Goal: Navigation & Orientation: Find specific page/section

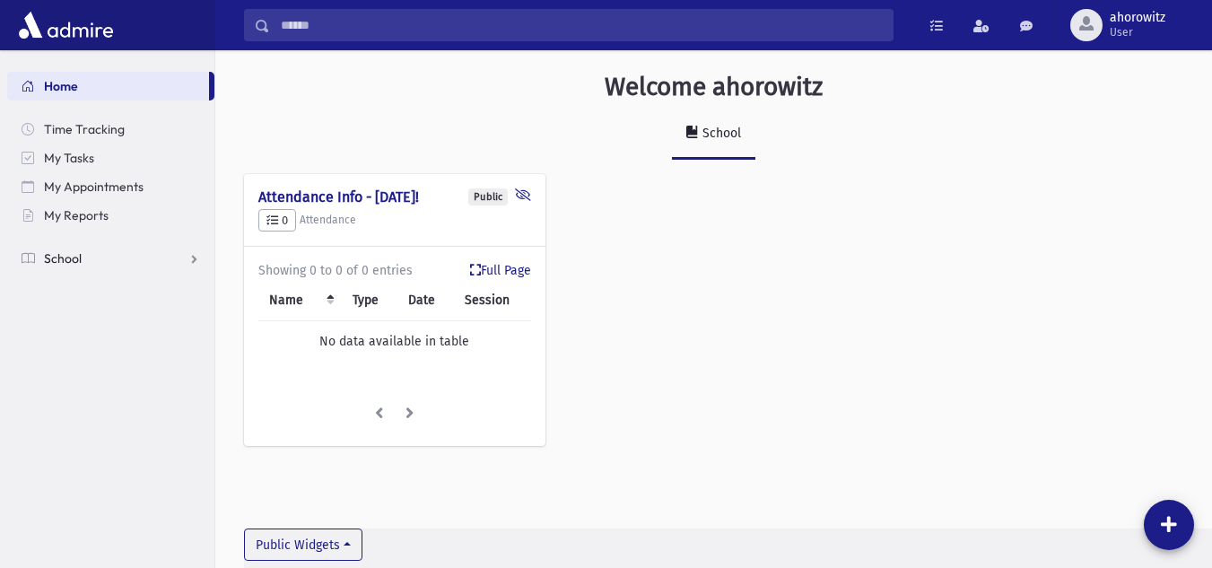
click at [62, 258] on span "School" at bounding box center [63, 258] width 38 height 16
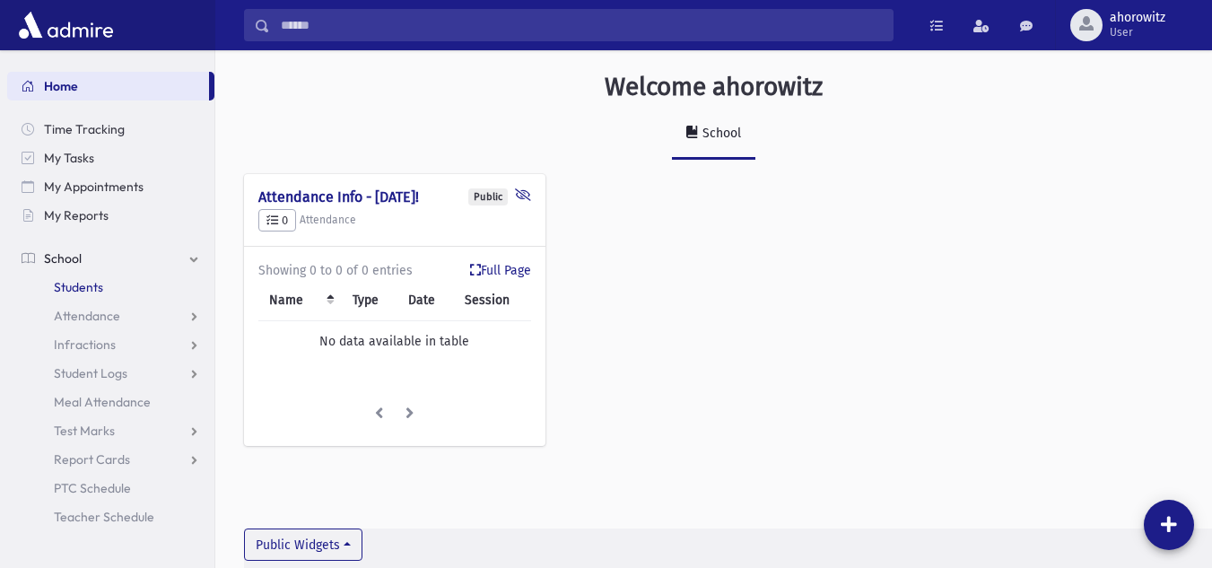
click at [81, 296] on link "Students" at bounding box center [110, 287] width 207 height 29
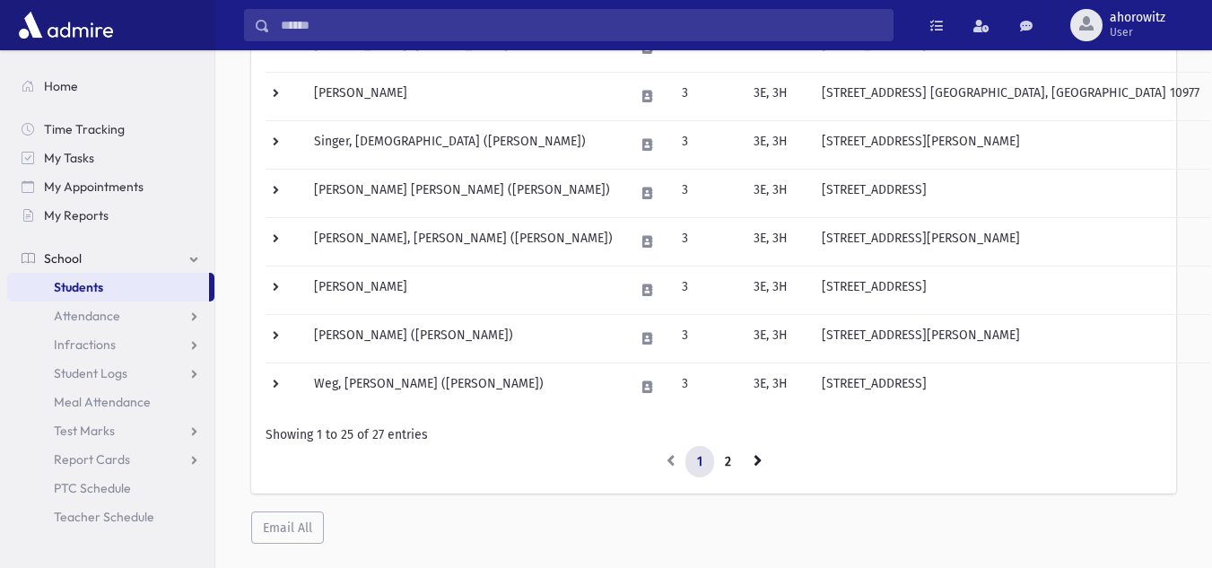
scroll to position [1150, 0]
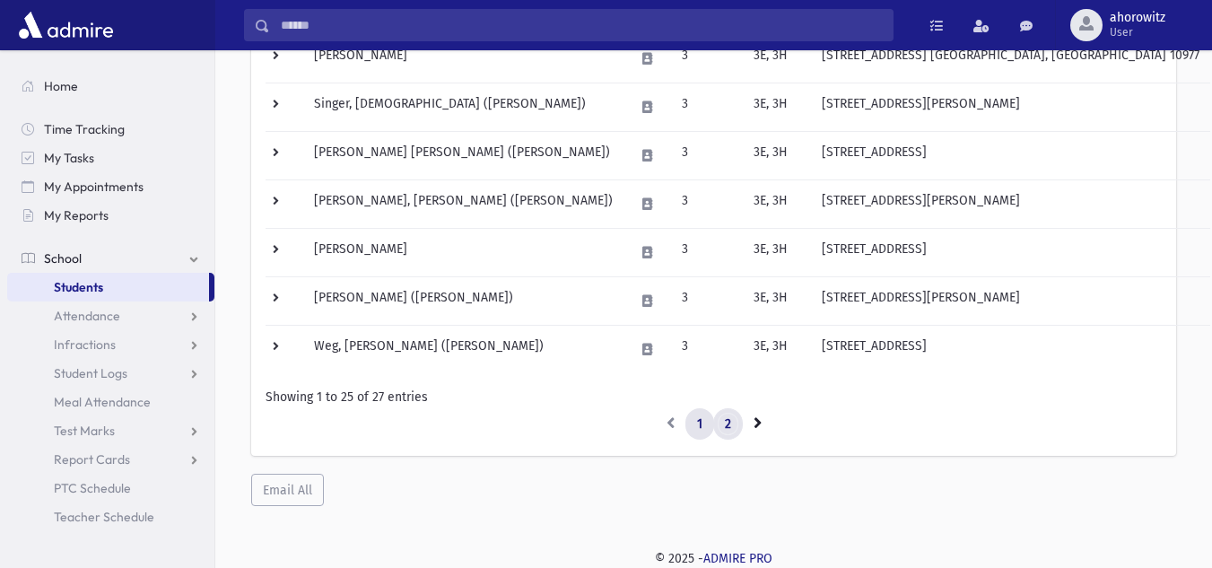
click at [729, 432] on link "2" at bounding box center [728, 424] width 30 height 32
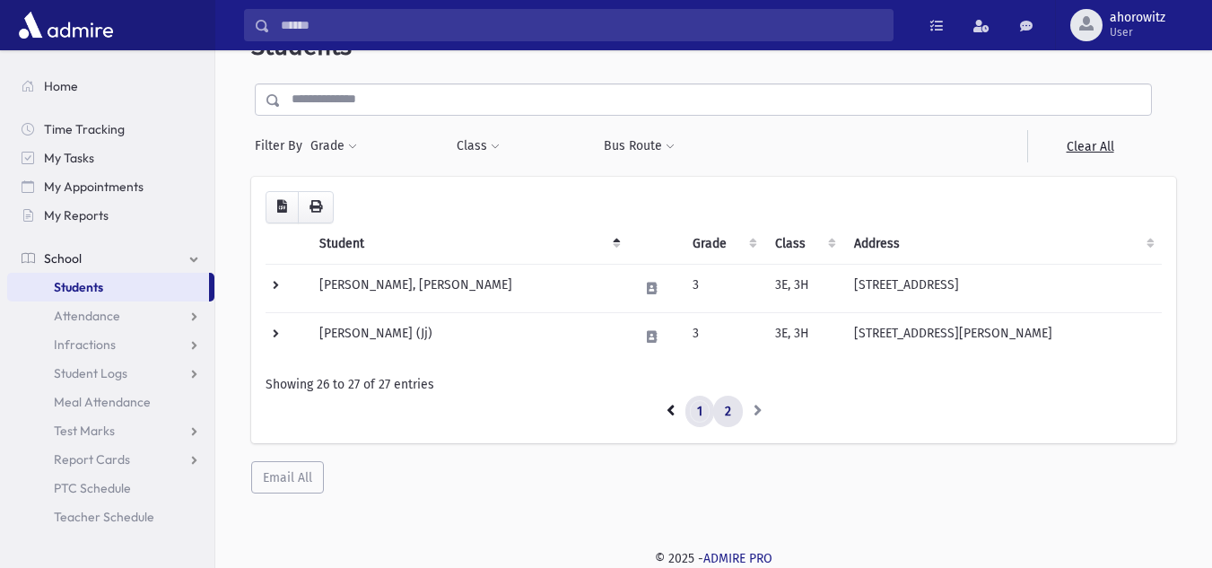
click at [702, 415] on link "1" at bounding box center [700, 412] width 29 height 32
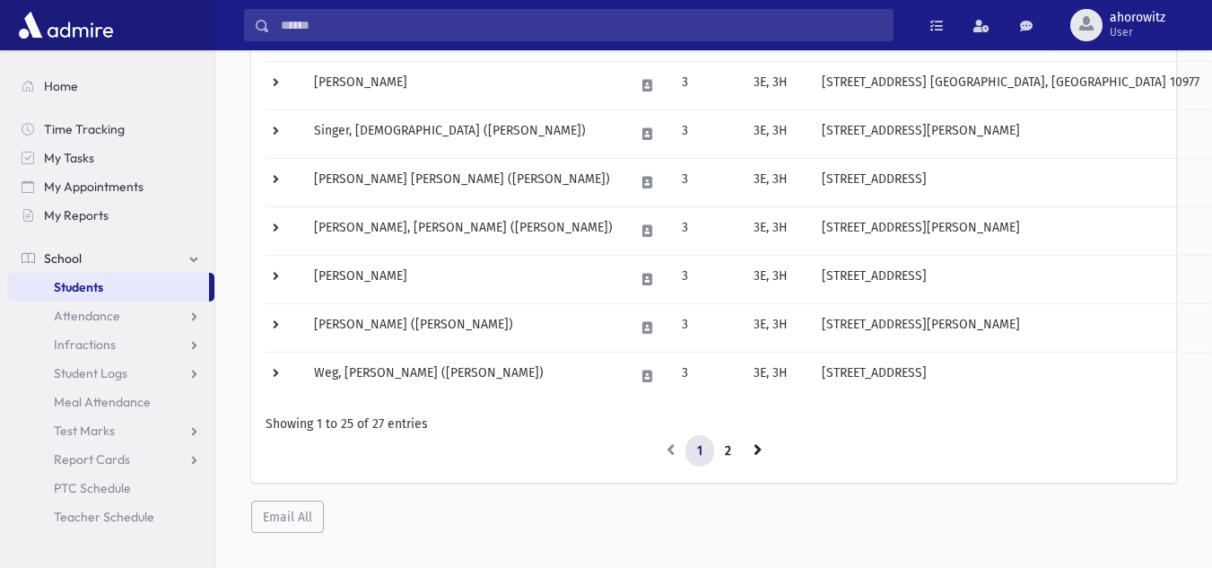
scroll to position [1150, 0]
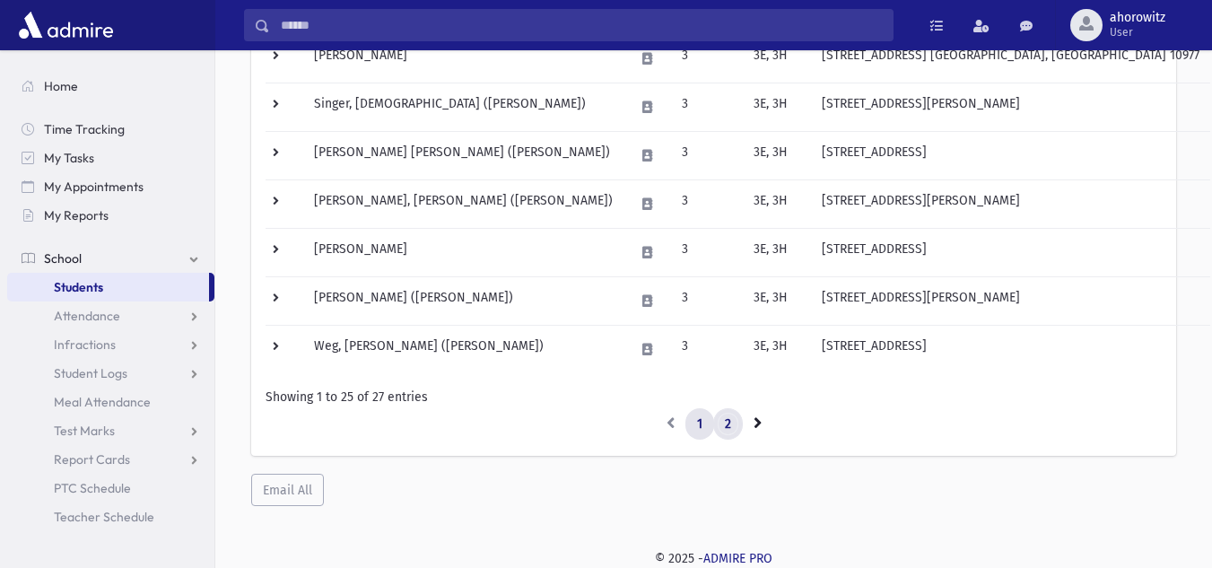
click at [727, 436] on link "2" at bounding box center [728, 424] width 30 height 32
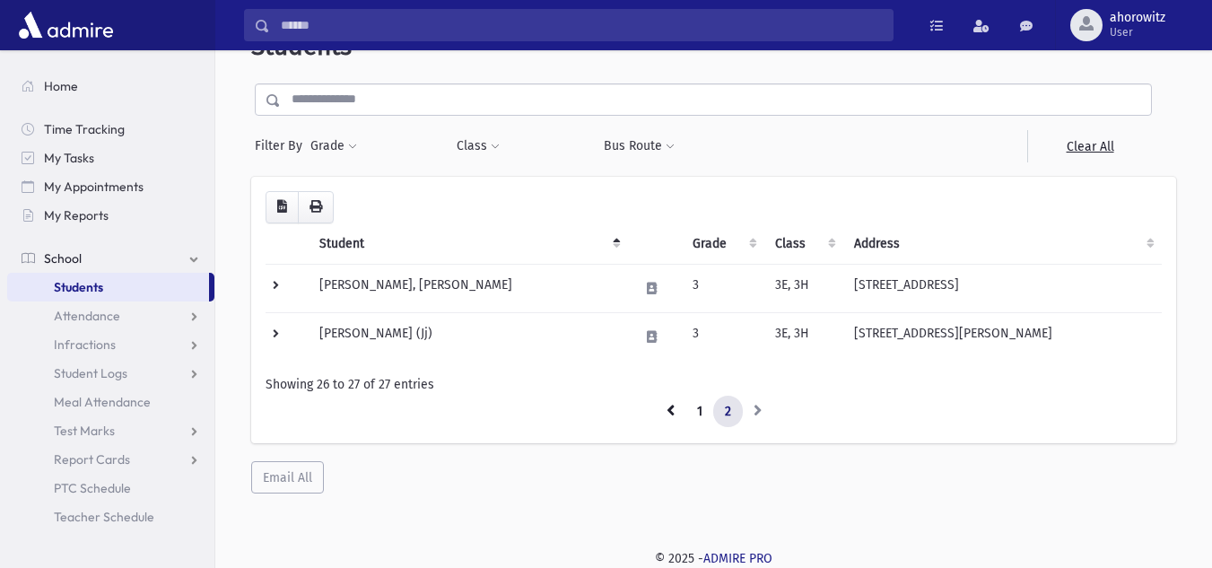
scroll to position [48, 0]
click at [702, 424] on link "1" at bounding box center [700, 412] width 29 height 32
